Goal: Information Seeking & Learning: Learn about a topic

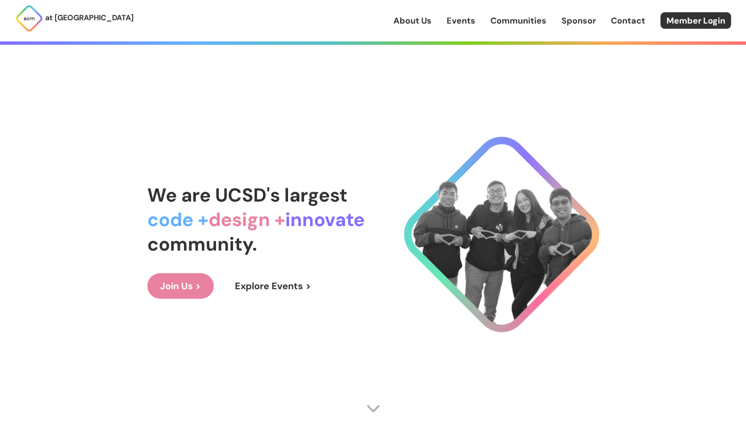
click at [203, 288] on link "Join Us >" at bounding box center [180, 285] width 66 height 25
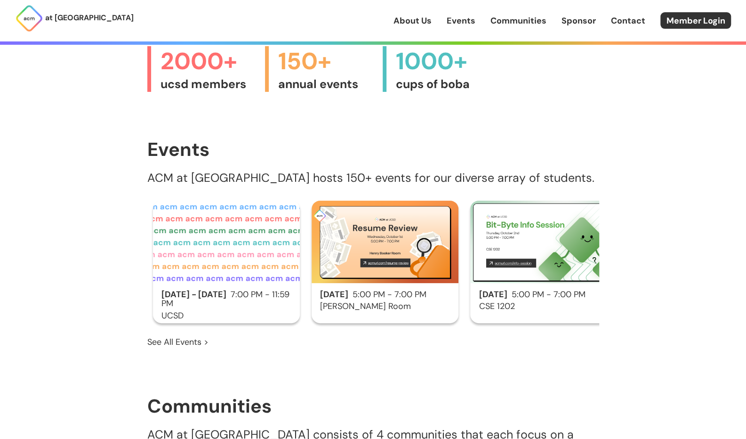
scroll to position [510, 0]
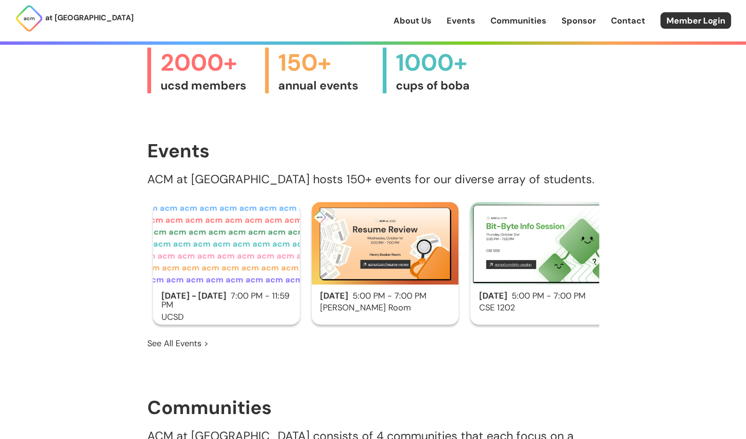
click at [235, 274] on div "Sep 29 - Oct 6 7:00 PM - 11:59 PM UCSD" at bounding box center [226, 263] width 147 height 122
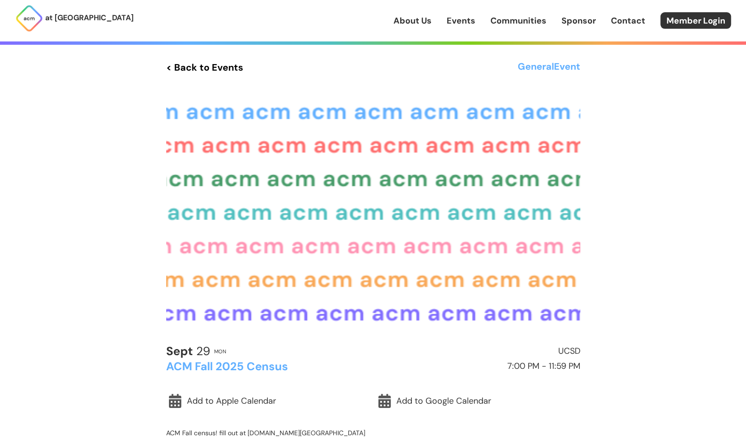
scroll to position [0, 0]
click at [558, 63] on h3 "General Event" at bounding box center [549, 66] width 63 height 17
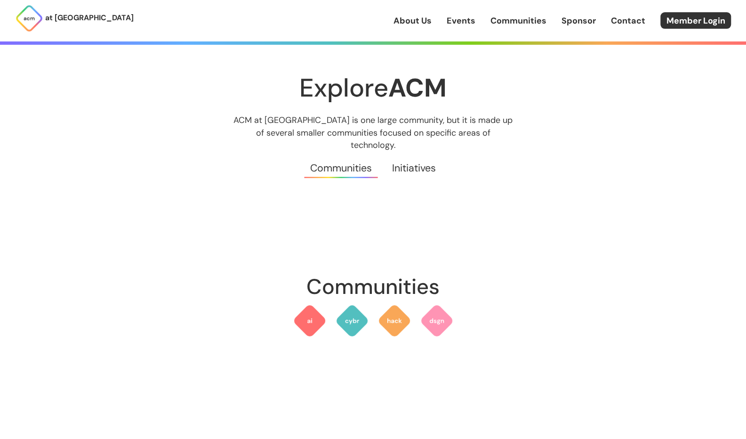
scroll to position [62, 0]
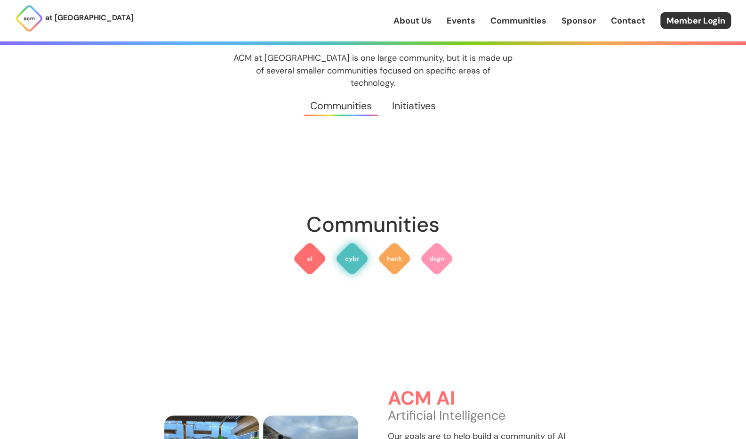
click at [351, 252] on img at bounding box center [352, 259] width 34 height 34
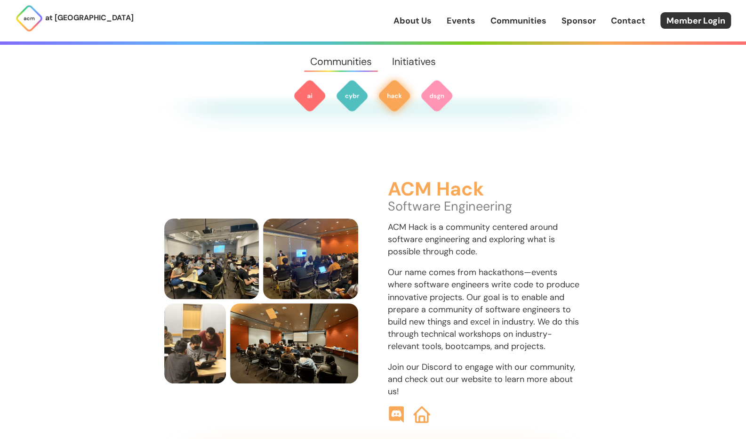
scroll to position [1069, 0]
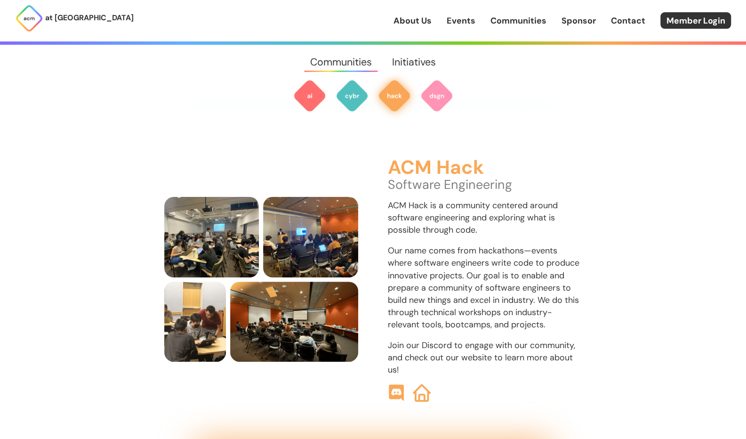
click at [420, 384] on img at bounding box center [422, 393] width 18 height 18
click at [396, 384] on img at bounding box center [397, 393] width 18 height 18
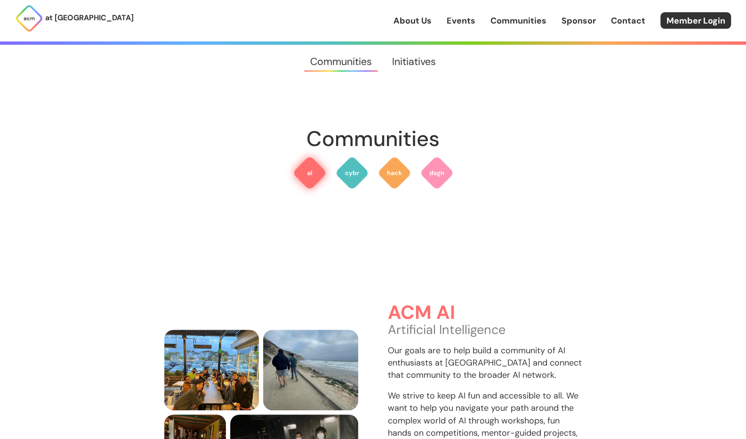
scroll to position [148, 0]
click at [316, 160] on img at bounding box center [310, 173] width 34 height 34
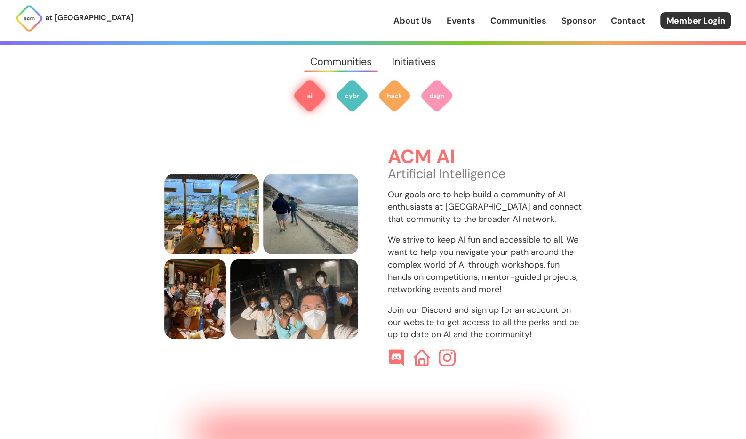
scroll to position [281, 0]
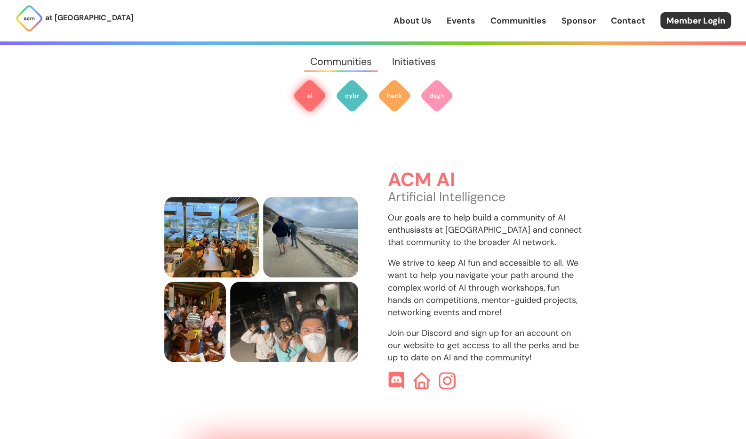
click at [394, 372] on img at bounding box center [397, 381] width 18 height 18
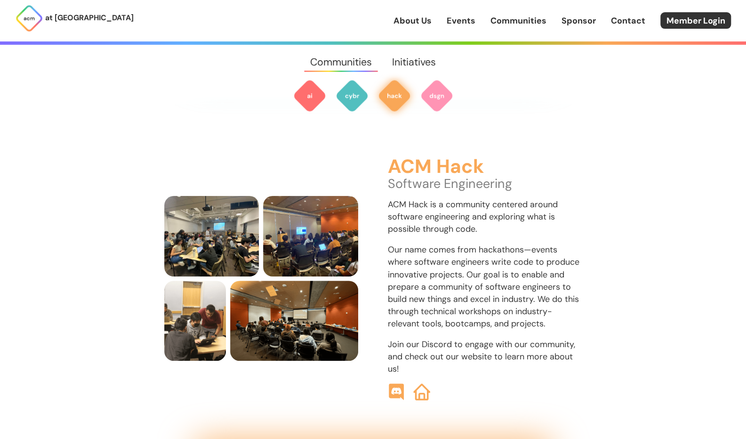
scroll to position [1069, 0]
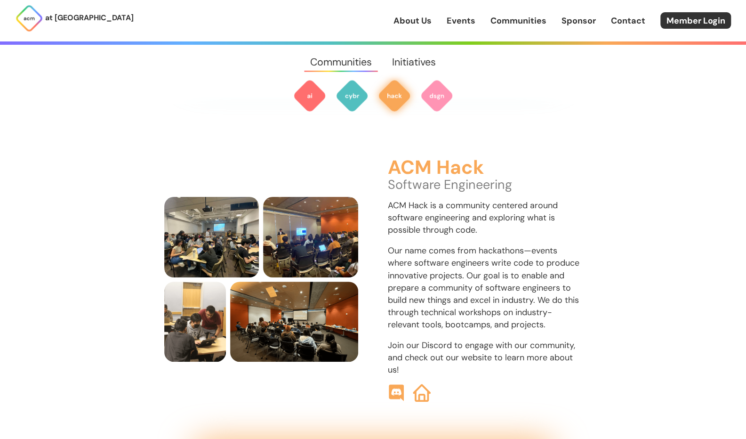
click at [421, 388] on img at bounding box center [422, 393] width 18 height 18
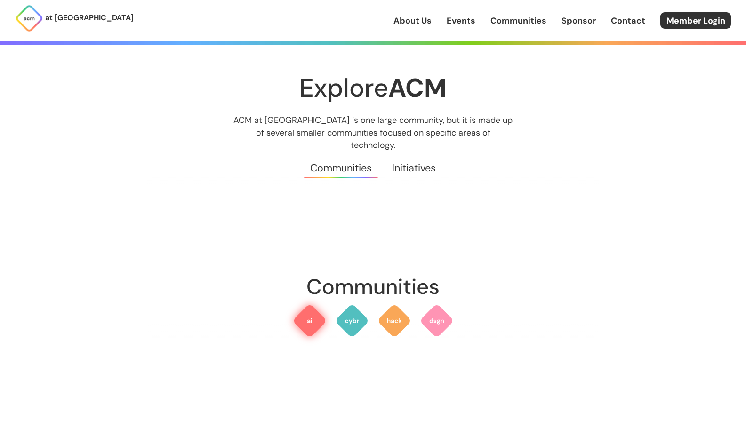
scroll to position [281, 0]
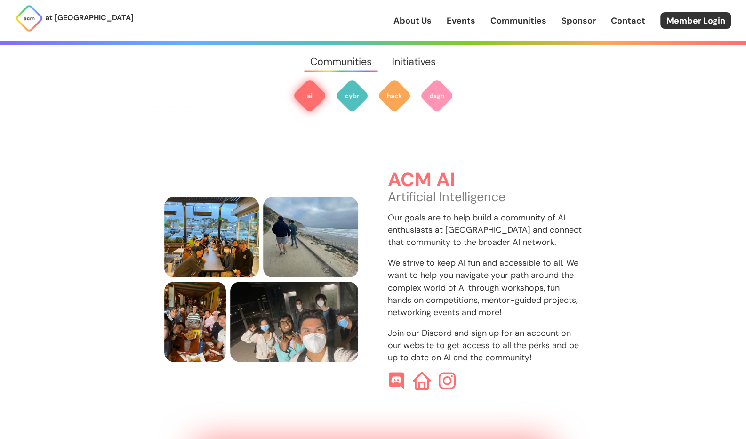
click at [427, 372] on img at bounding box center [422, 381] width 18 height 18
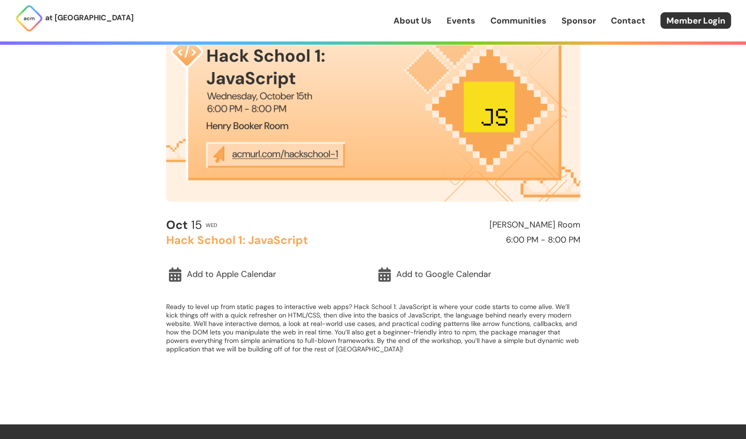
scroll to position [127, 0]
